Goal: Browse casually: Explore the website without a specific task or goal

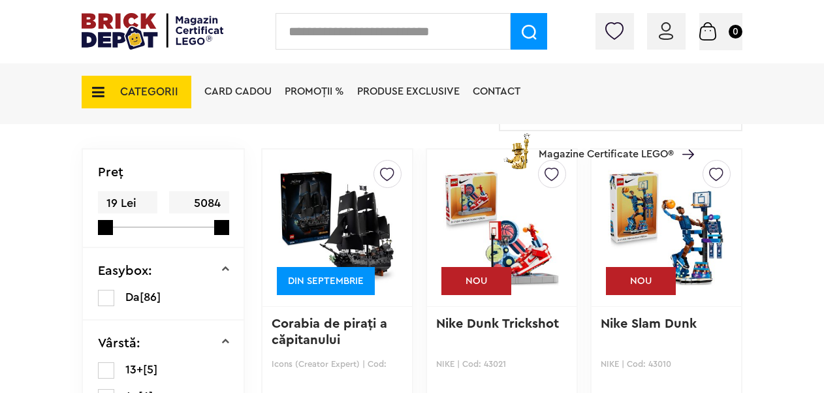
scroll to position [300, 0]
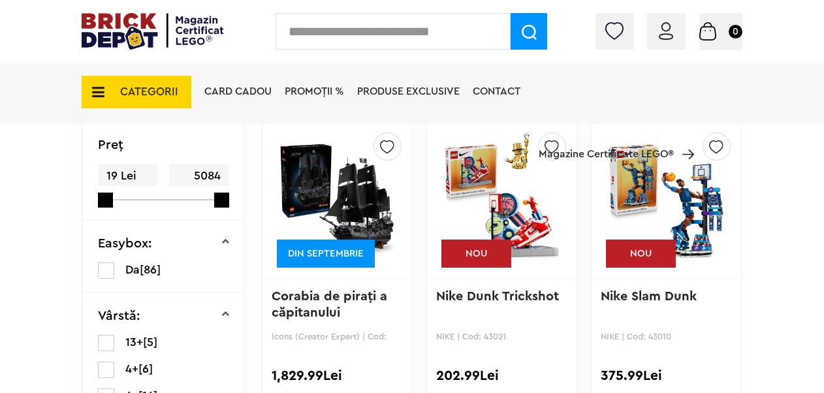
click at [354, 181] on img at bounding box center [337, 200] width 117 height 183
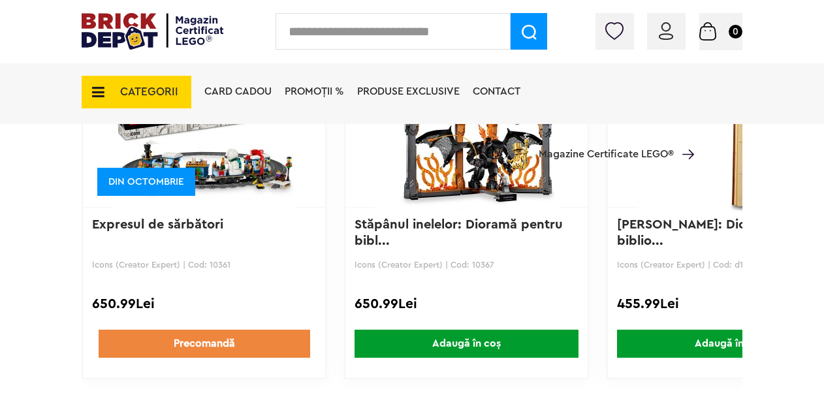
scroll to position [1431, 0]
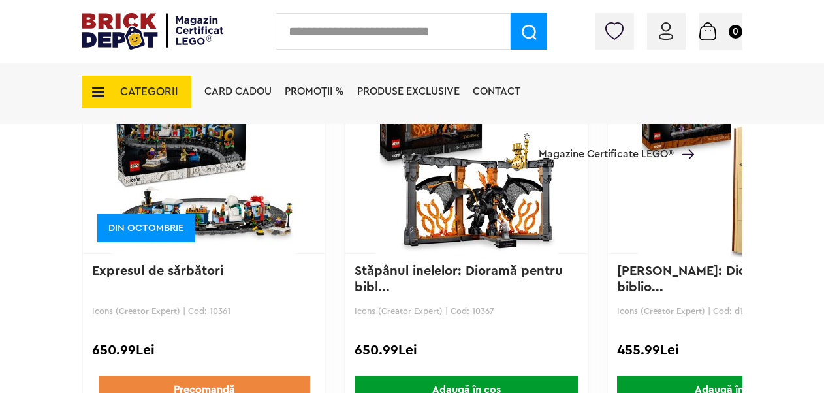
click at [484, 199] on img at bounding box center [467, 167] width 210 height 183
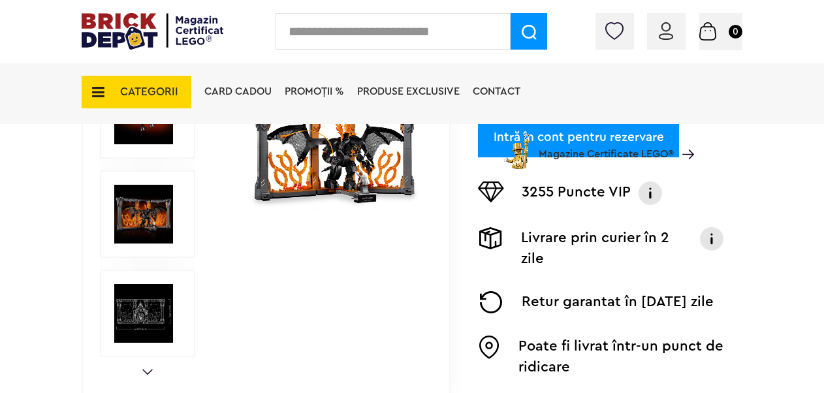
scroll to position [374, 0]
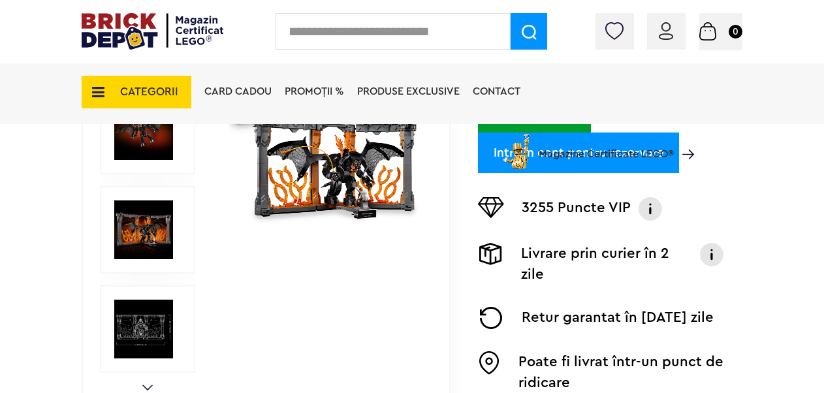
click at [142, 390] on link "Next" at bounding box center [147, 388] width 10 height 6
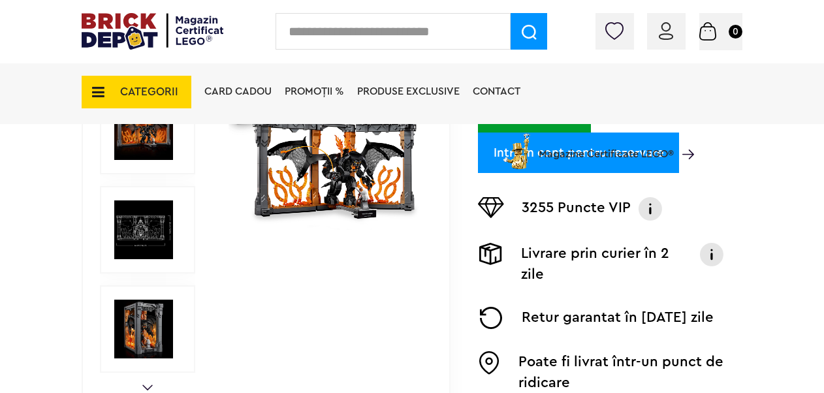
click at [142, 390] on link "Next" at bounding box center [147, 388] width 10 height 6
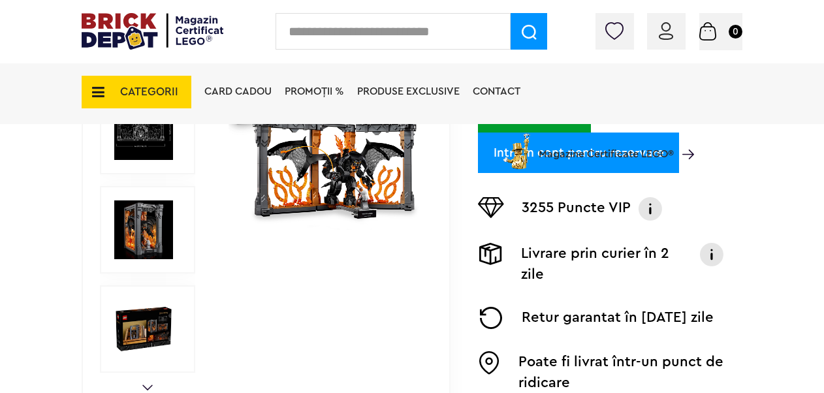
click at [142, 390] on link "Next" at bounding box center [147, 388] width 10 height 6
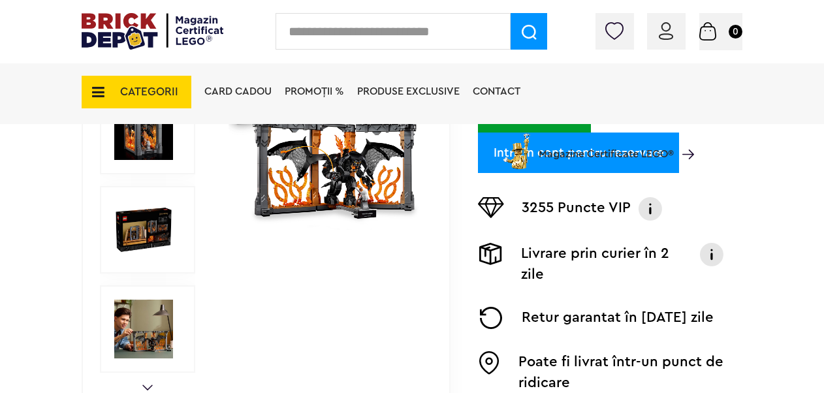
click at [138, 243] on img at bounding box center [143, 229] width 59 height 59
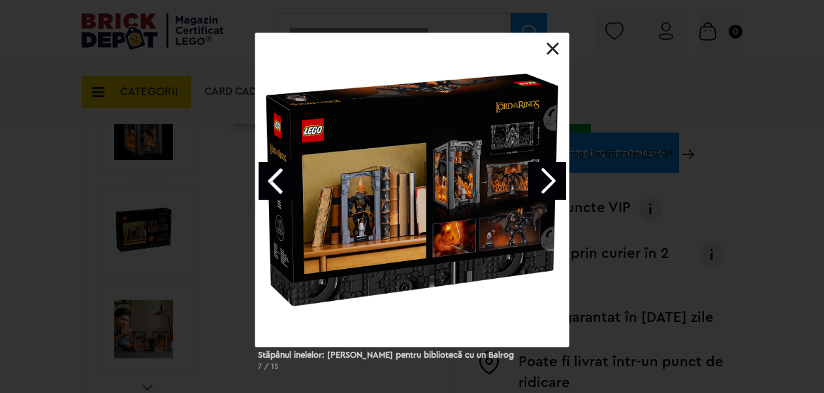
click at [354, 195] on div at bounding box center [412, 190] width 314 height 315
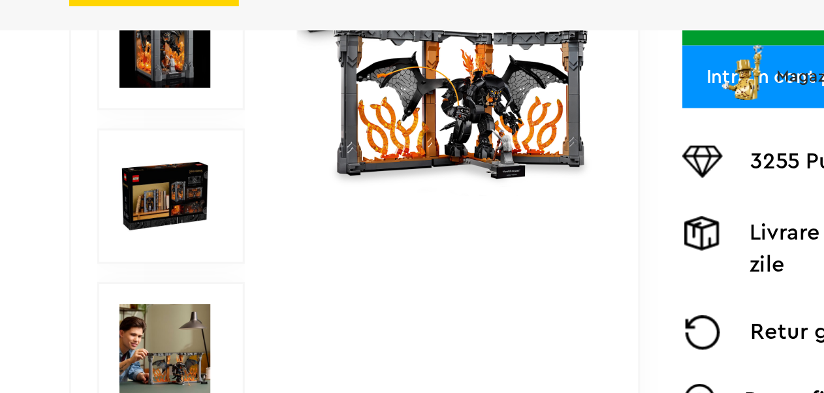
scroll to position [372, 0]
